Goal: Transaction & Acquisition: Purchase product/service

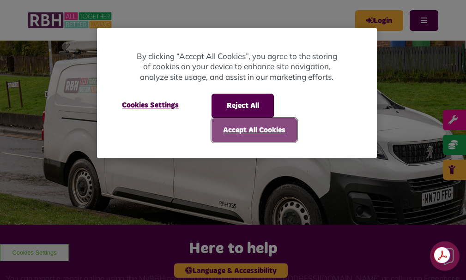
click at [246, 136] on button "Accept All Cookies" at bounding box center [253, 130] width 85 height 24
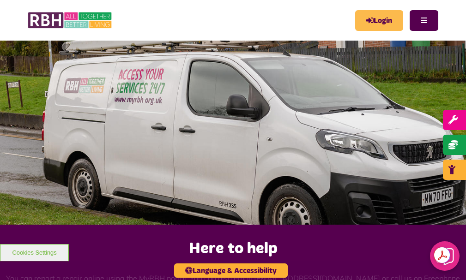
click at [370, 18] on link "Login" at bounding box center [379, 20] width 48 height 21
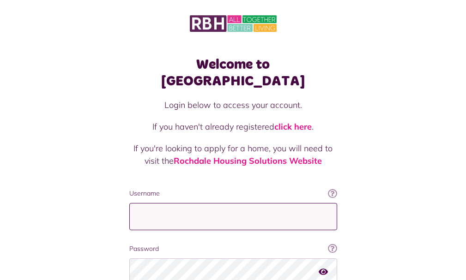
click at [129, 203] on input "Username" at bounding box center [233, 216] width 208 height 27
type input "**********"
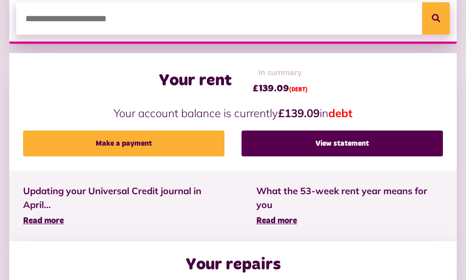
scroll to position [185, 0]
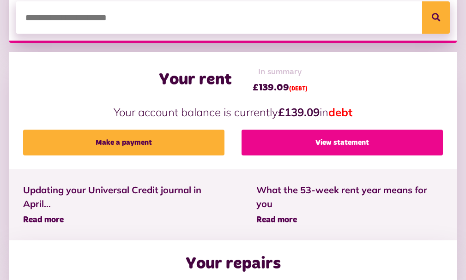
click at [336, 156] on link "View statement" at bounding box center [342, 143] width 201 height 26
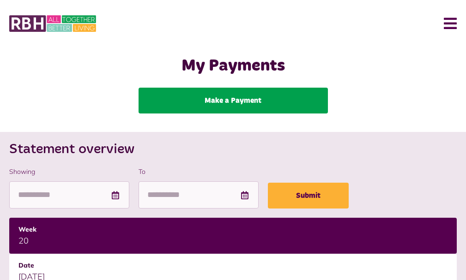
click at [255, 103] on link "Make a Payment" at bounding box center [233, 101] width 189 height 26
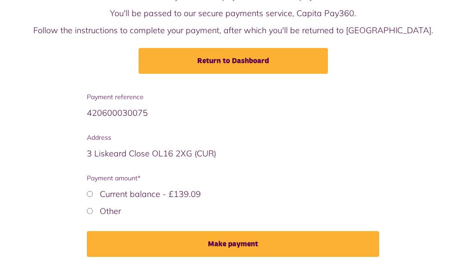
scroll to position [100, 0]
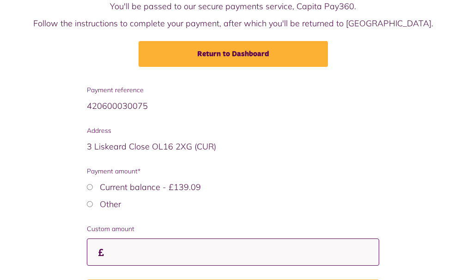
click at [131, 260] on input "Custom amount" at bounding box center [233, 252] width 292 height 27
type input "*"
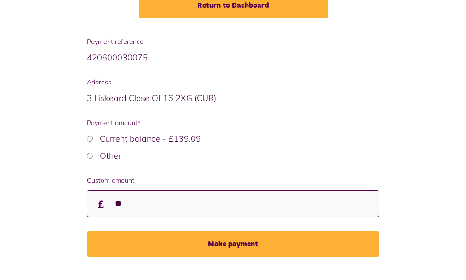
scroll to position [155, 0]
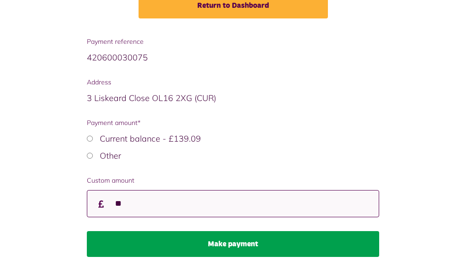
type input "**"
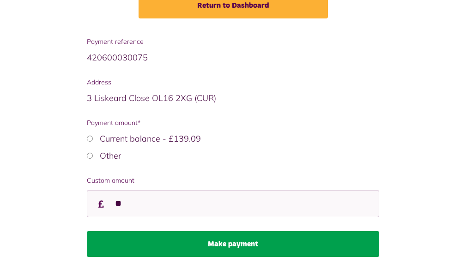
click at [235, 244] on button "Make payment" at bounding box center [233, 244] width 292 height 26
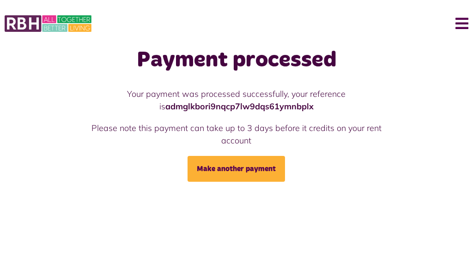
click at [460, 20] on button "Menu" at bounding box center [458, 23] width 20 height 29
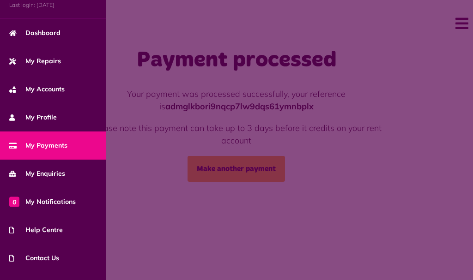
scroll to position [85, 0]
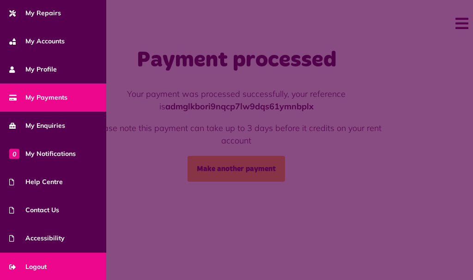
click at [32, 266] on span "Logout" at bounding box center [27, 267] width 37 height 10
